Goal: Find specific page/section: Find specific page/section

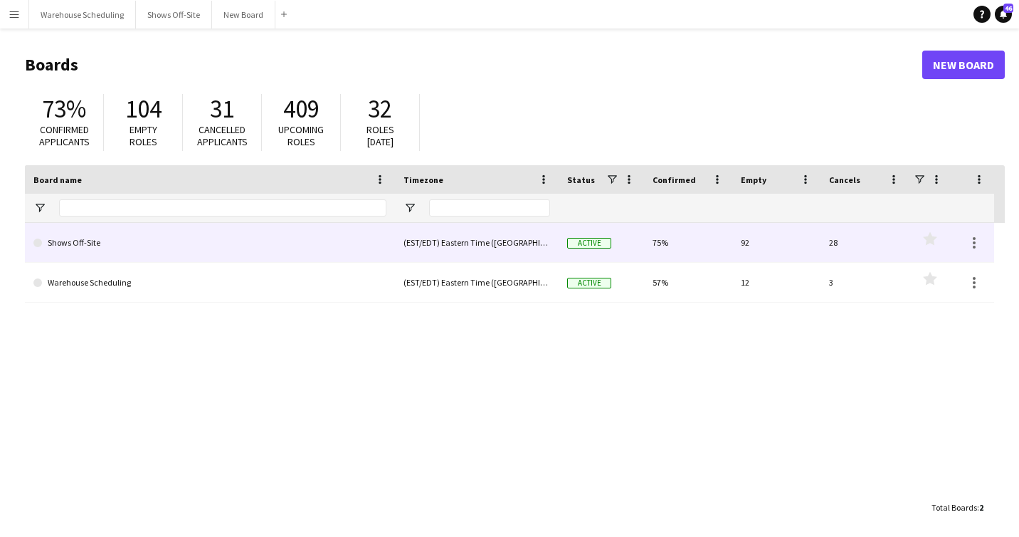
click at [100, 251] on link "Shows Off-Site" at bounding box center [209, 243] width 353 height 40
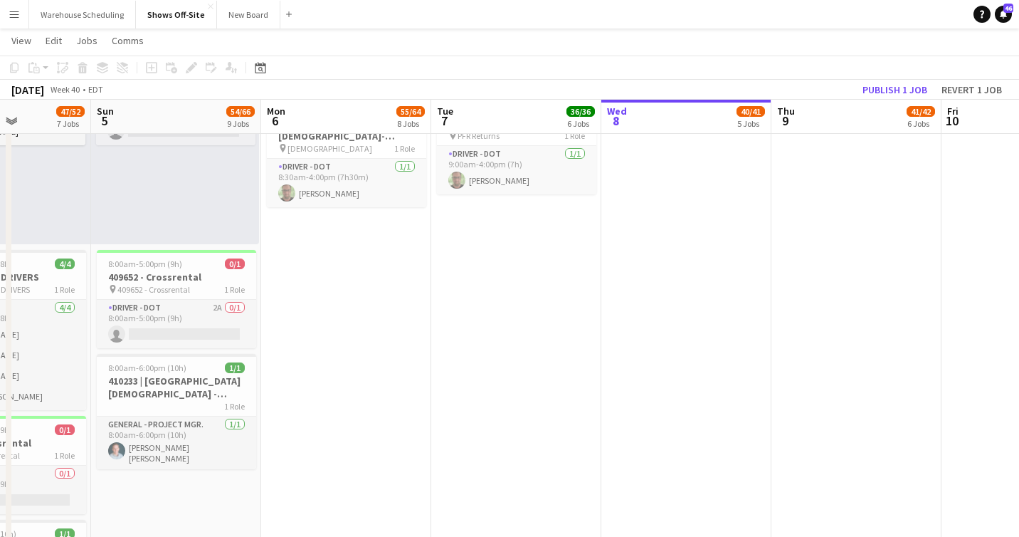
scroll to position [431, 0]
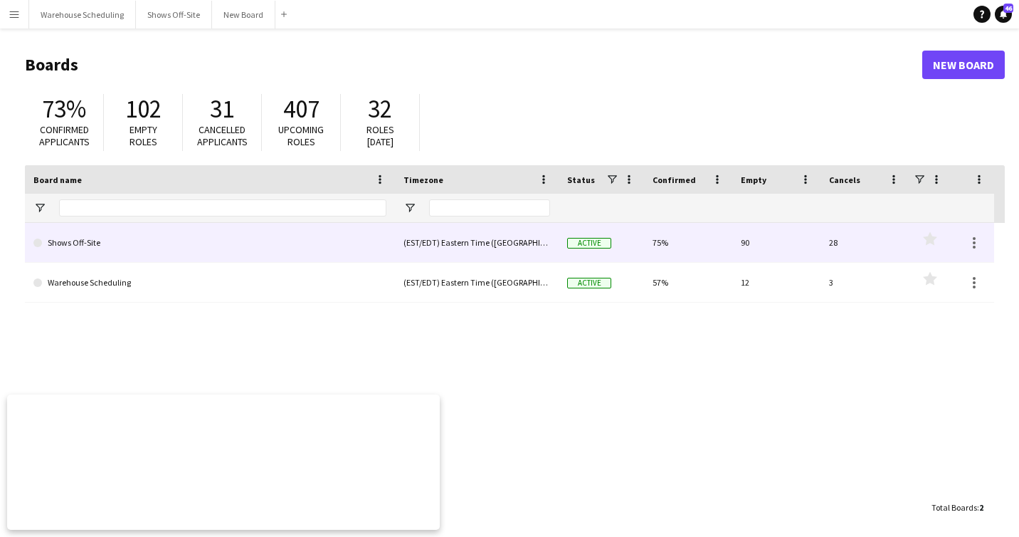
click at [139, 242] on link "Shows Off-Site" at bounding box center [209, 243] width 353 height 40
